Goal: Information Seeking & Learning: Understand process/instructions

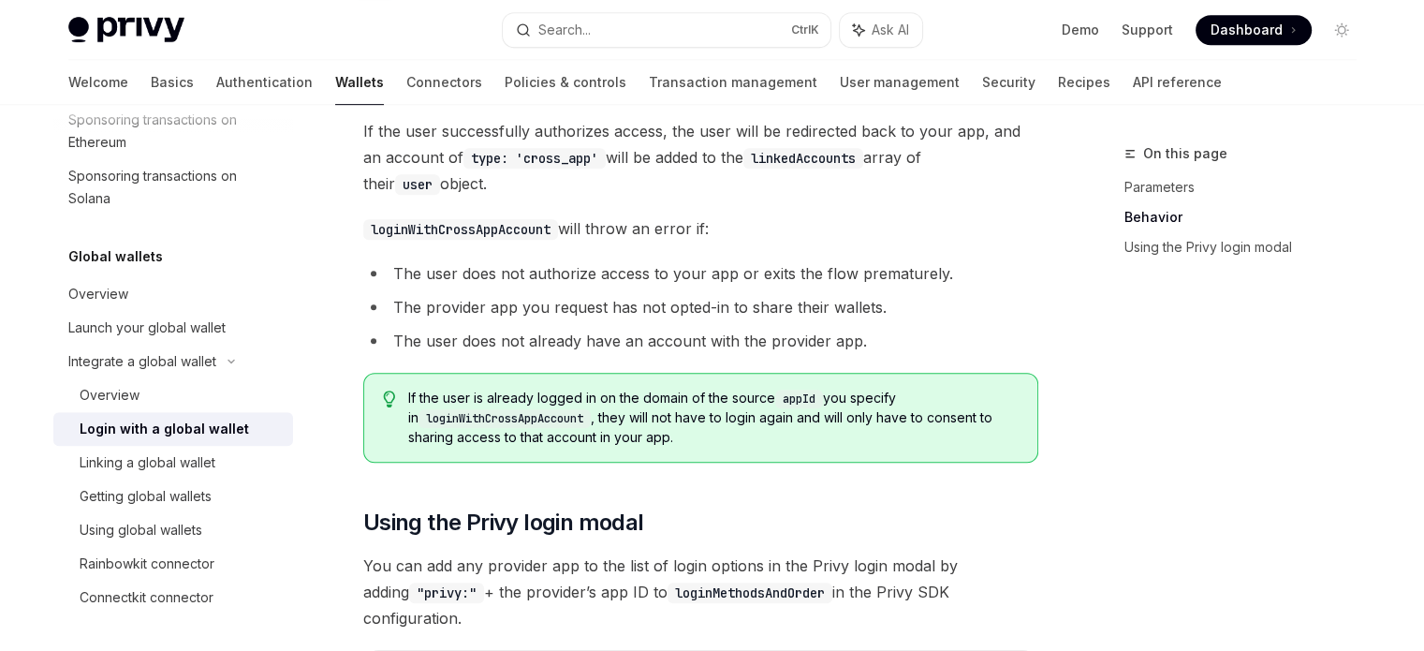
scroll to position [963, 0]
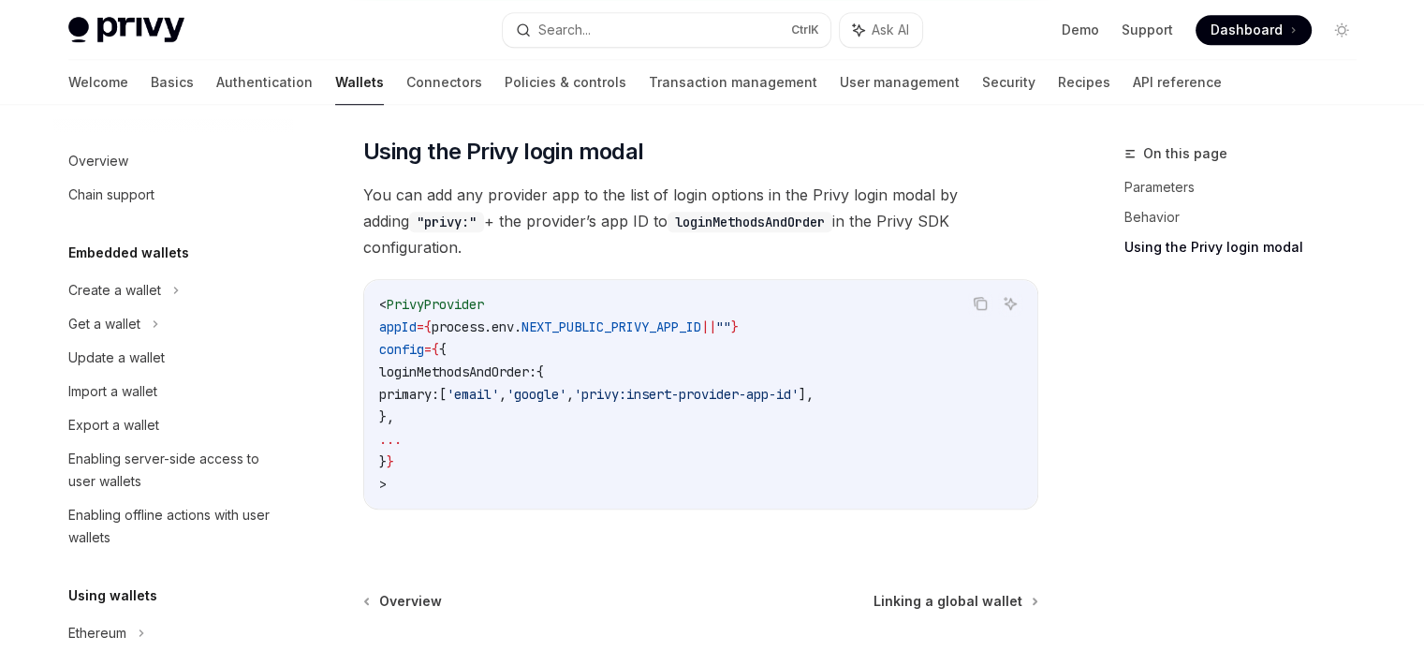
scroll to position [1204, 0]
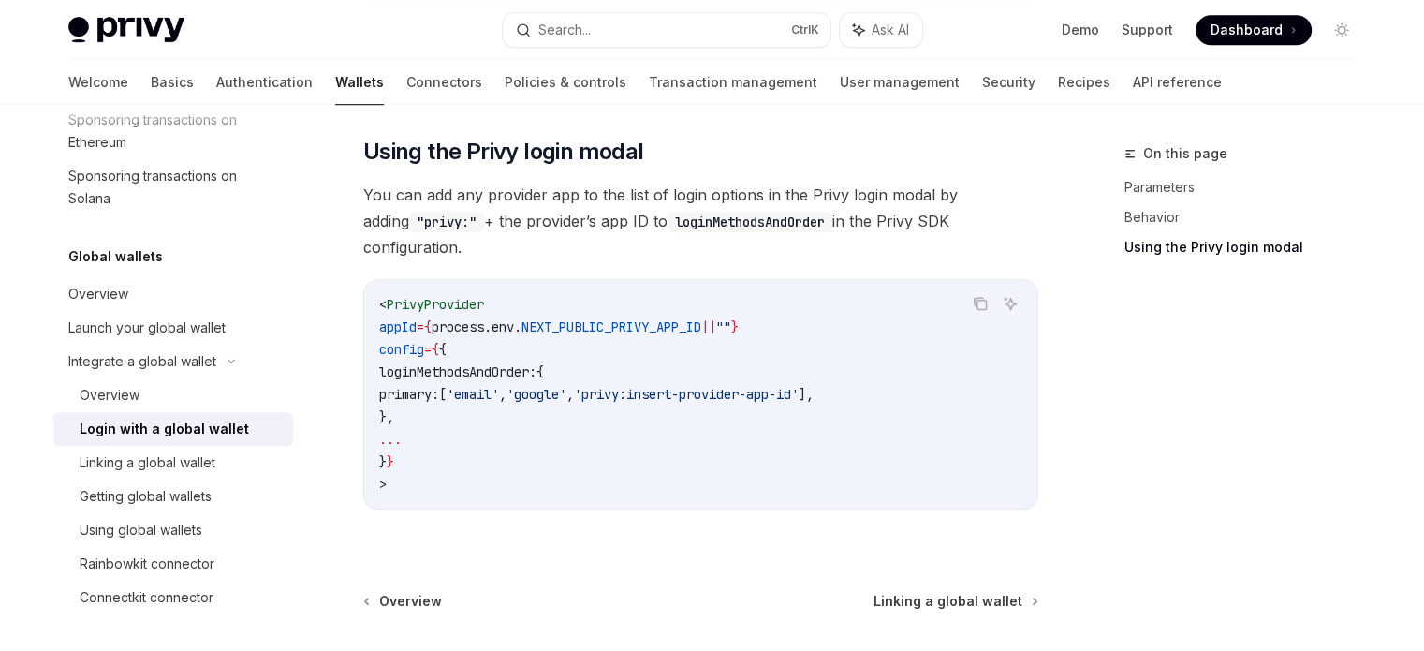
click at [655, 318] on span "NEXT_PUBLIC_PRIVY_APP_ID" at bounding box center [612, 326] width 180 height 17
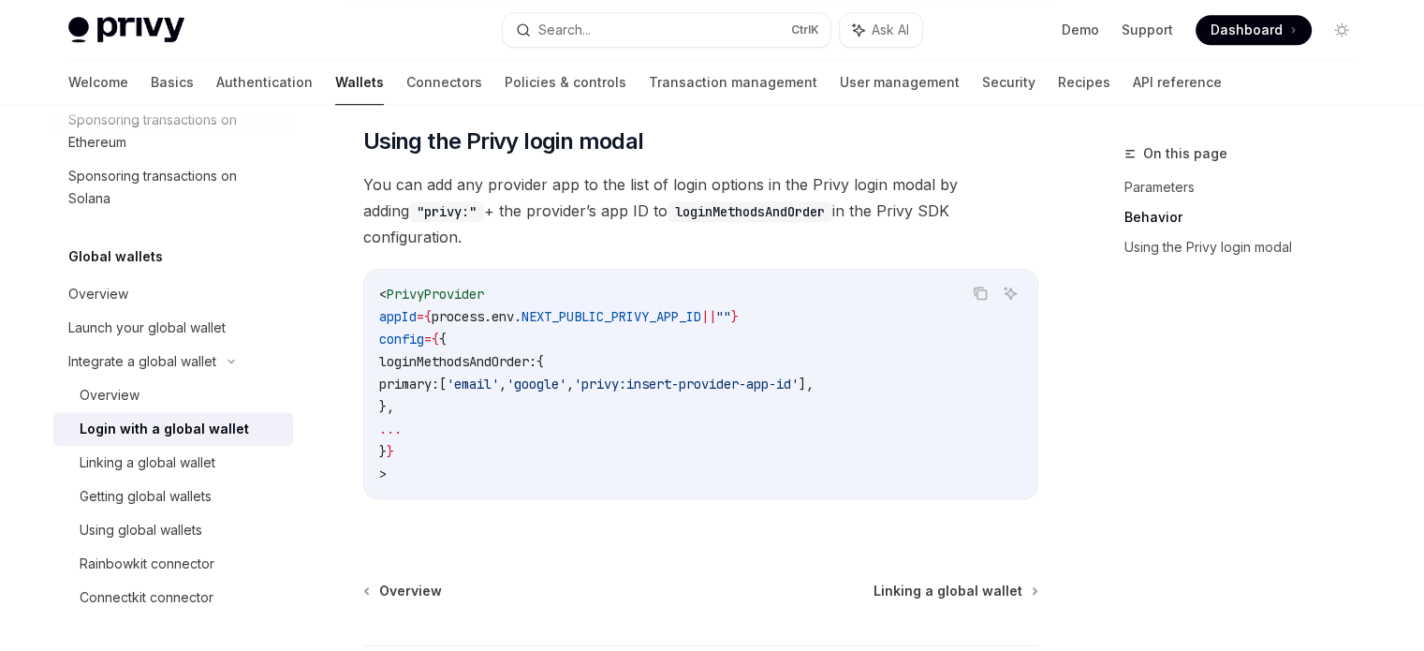
scroll to position [1243, 0]
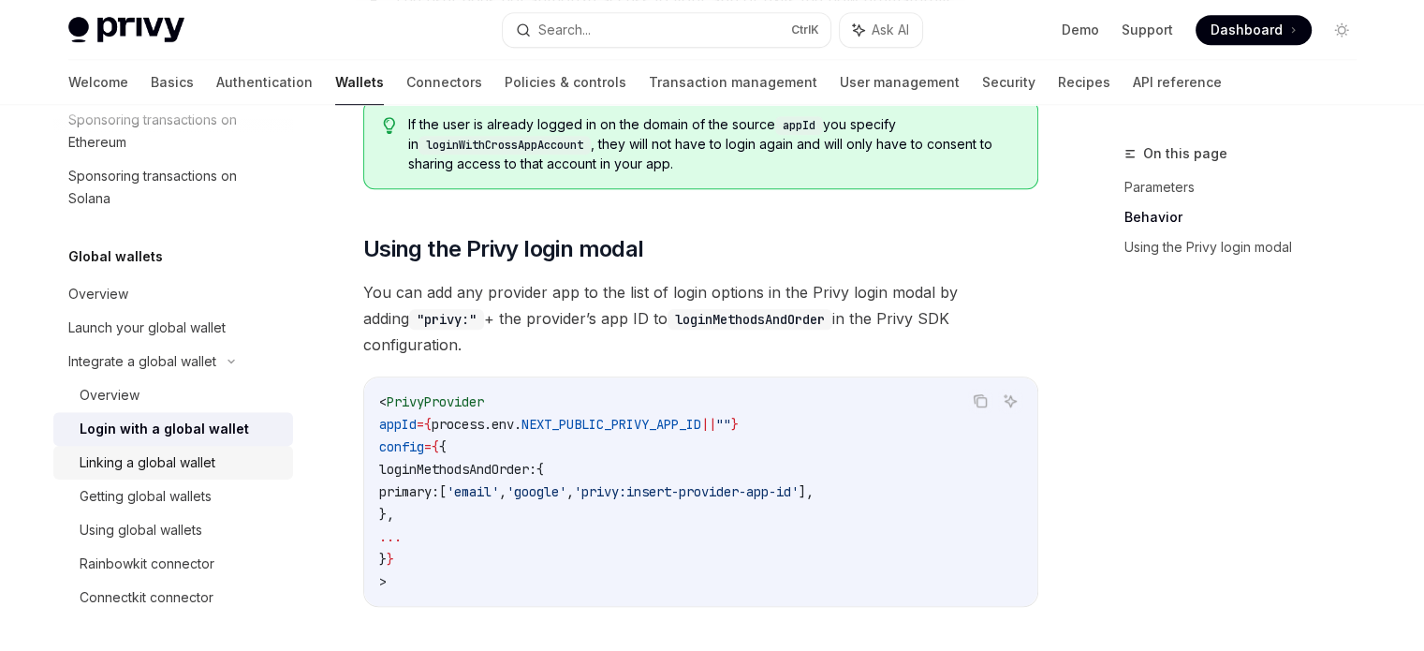
click at [131, 456] on div "Linking a global wallet" at bounding box center [148, 462] width 136 height 22
type textarea "*"
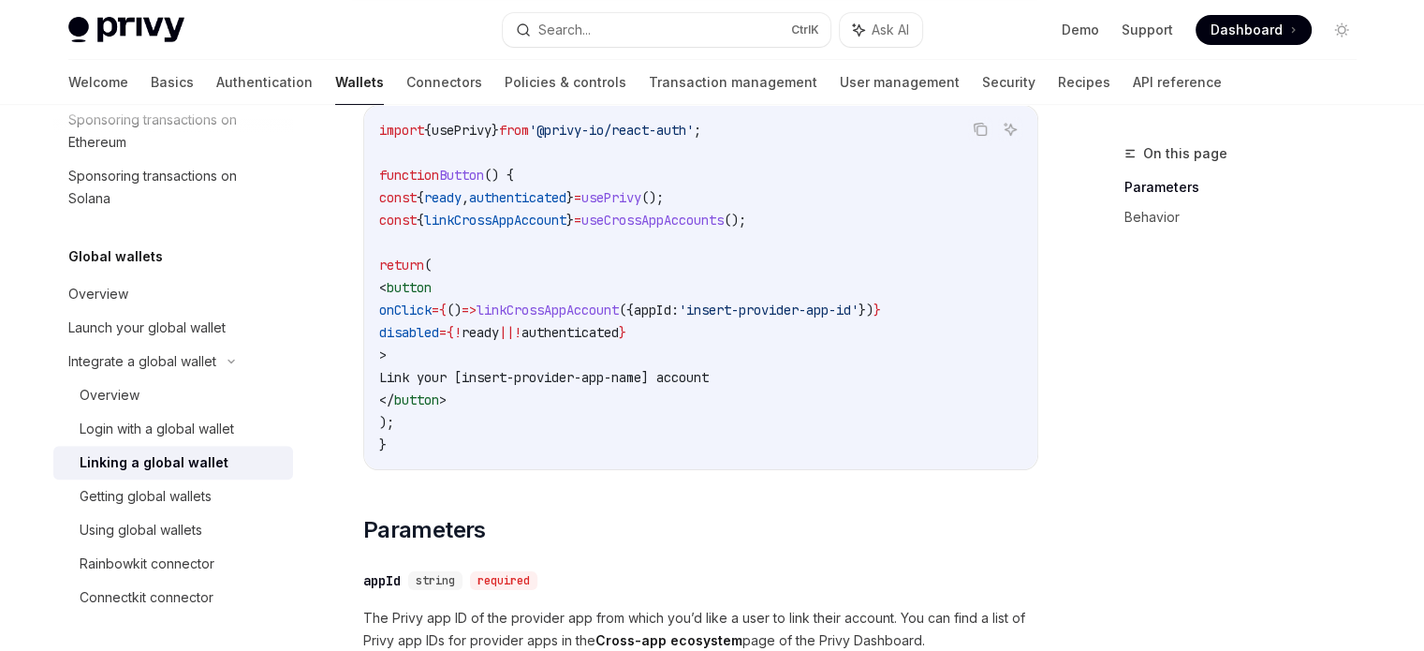
scroll to position [269, 0]
